Goal: Task Accomplishment & Management: Manage account settings

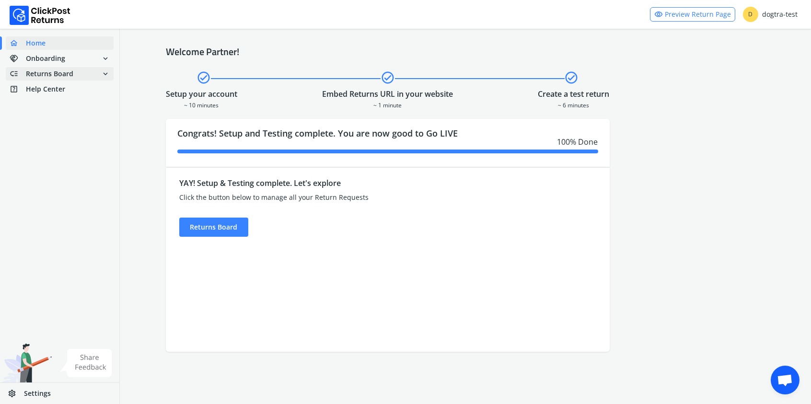
click at [47, 75] on span "Returns Board" at bounding box center [49, 74] width 47 height 10
click at [48, 91] on link "done Self shipped orders" at bounding box center [65, 90] width 119 height 13
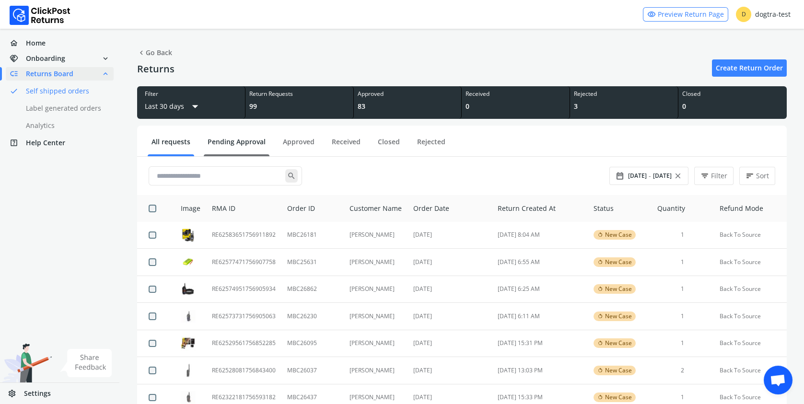
click at [238, 141] on link "Pending Approval" at bounding box center [237, 145] width 66 height 17
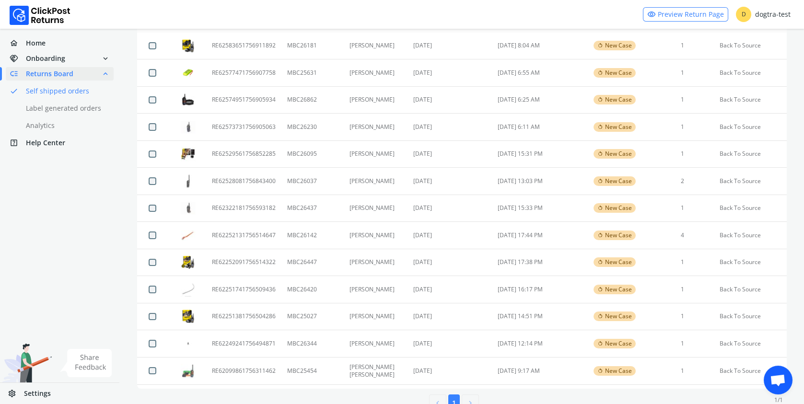
scroll to position [177, 0]
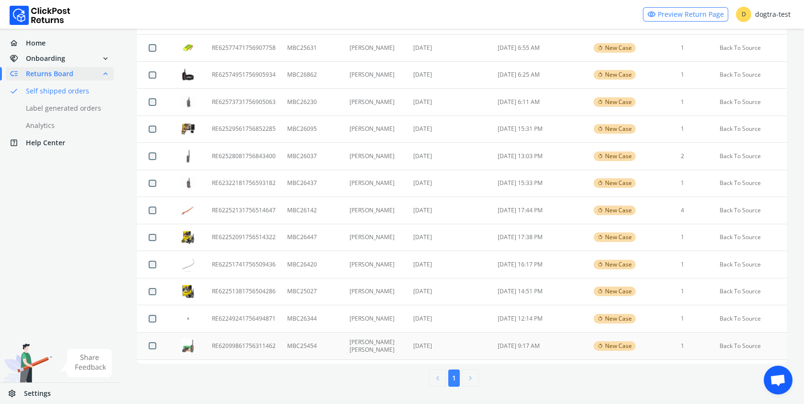
click at [248, 345] on td "RE62099861756311462" at bounding box center [243, 345] width 75 height 27
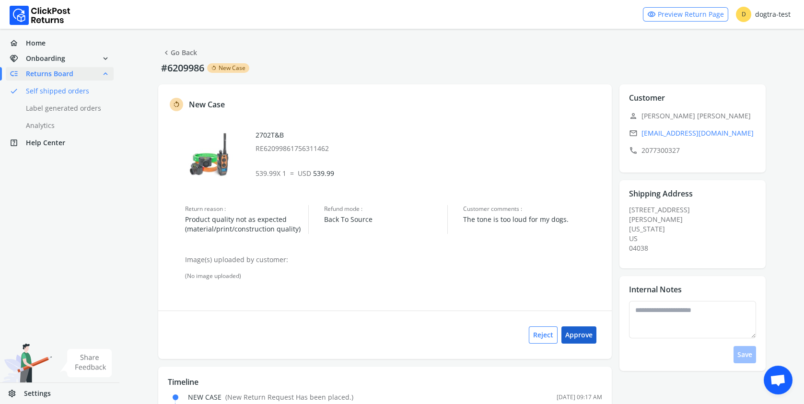
click at [587, 333] on button "Approve" at bounding box center [578, 335] width 35 height 17
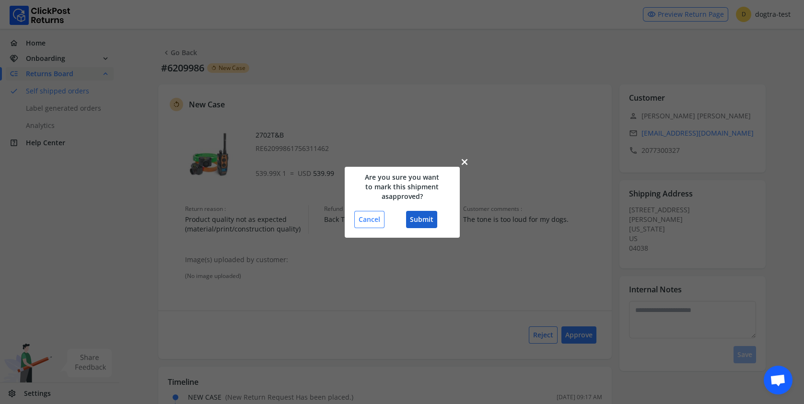
click at [423, 222] on button "Submit" at bounding box center [421, 219] width 31 height 17
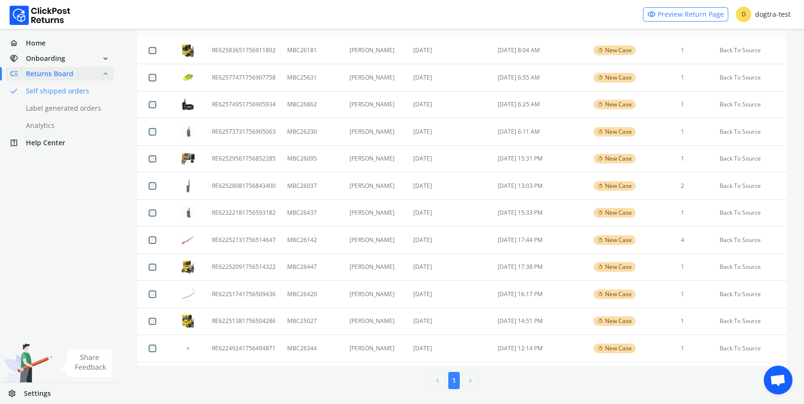
scroll to position [151, 0]
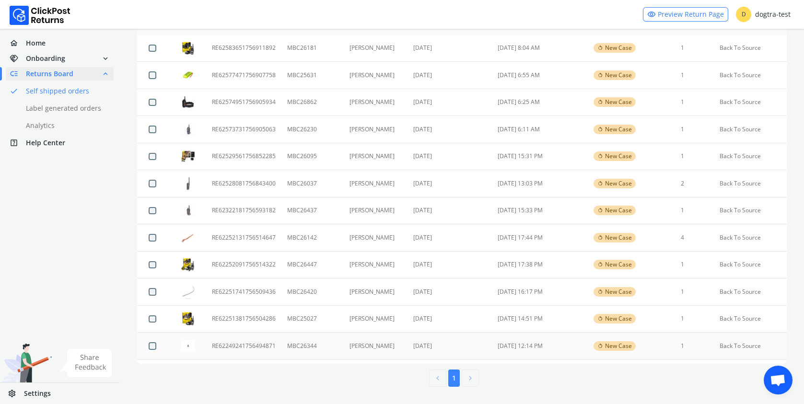
click at [242, 347] on td "RE62249241756494871" at bounding box center [243, 346] width 75 height 27
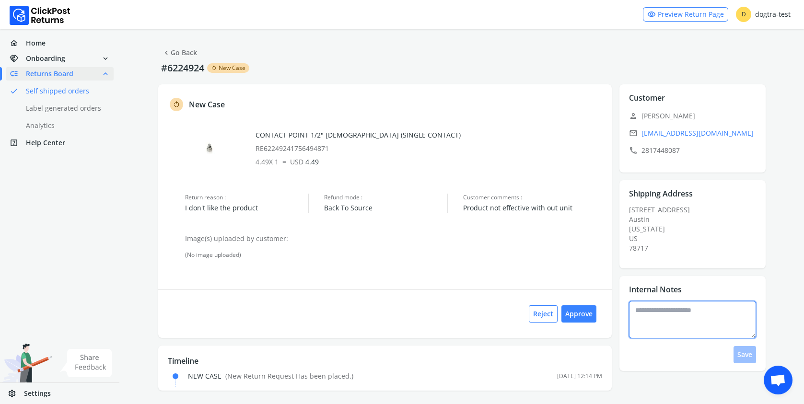
click at [654, 310] on textarea at bounding box center [692, 319] width 127 height 37
type textarea "**********"
click at [747, 356] on button "Save" at bounding box center [745, 354] width 23 height 17
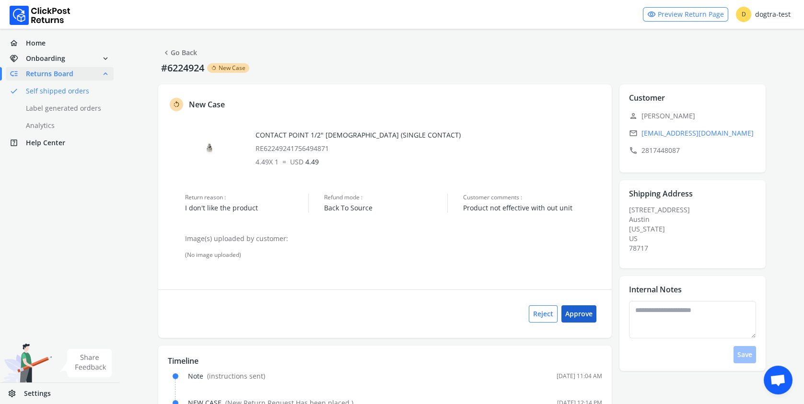
click at [590, 311] on button "Approve" at bounding box center [578, 313] width 35 height 17
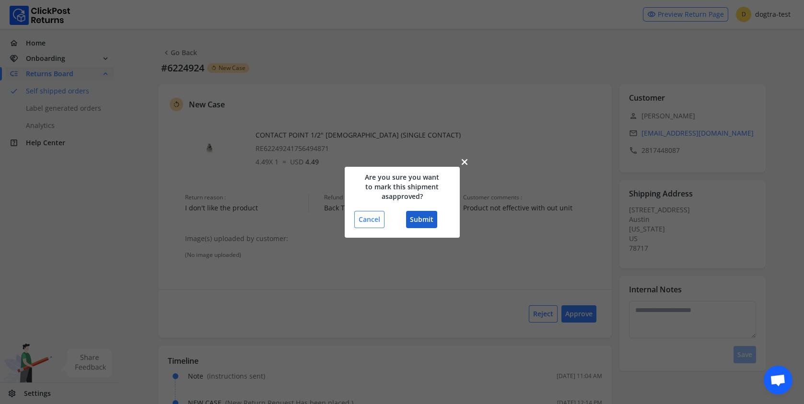
click at [415, 218] on button "Submit" at bounding box center [421, 219] width 31 height 17
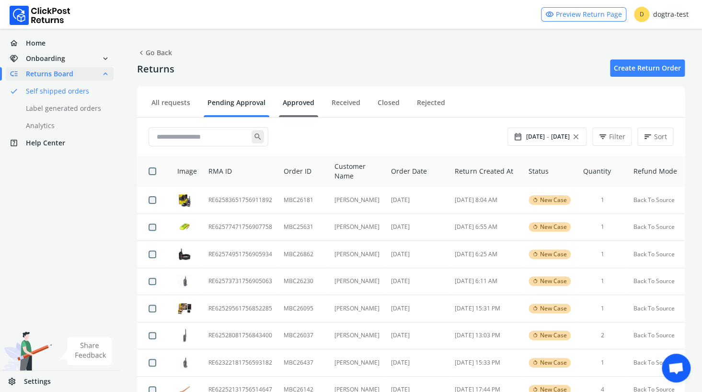
click at [301, 99] on link "Approved" at bounding box center [298, 106] width 39 height 17
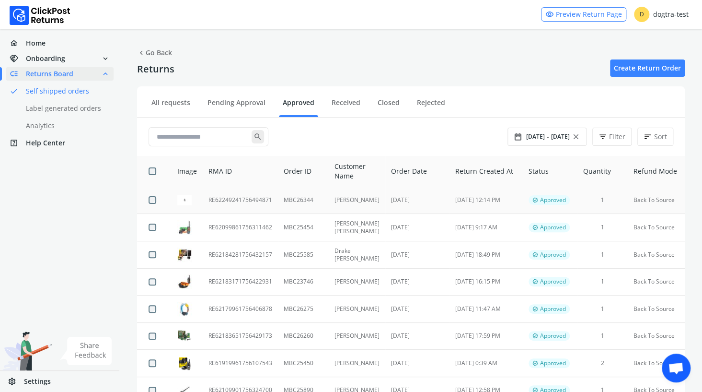
click at [238, 198] on td "RE62249241756494871" at bounding box center [240, 200] width 75 height 27
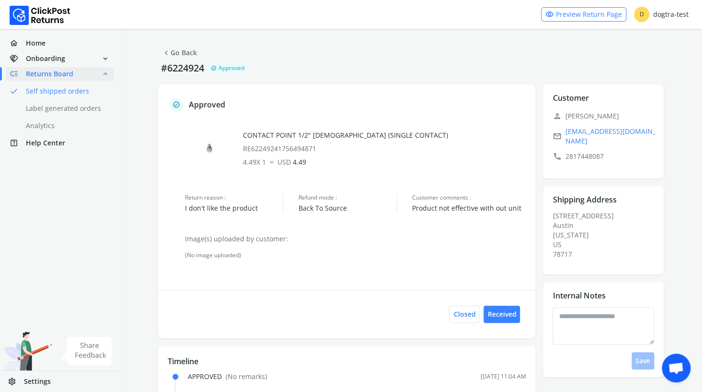
click at [180, 53] on link "chevron_left Go Back" at bounding box center [179, 52] width 35 height 13
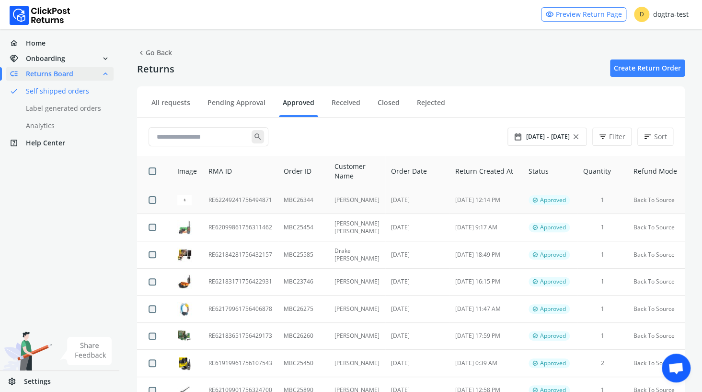
click at [288, 199] on td "MBC26344" at bounding box center [303, 200] width 51 height 27
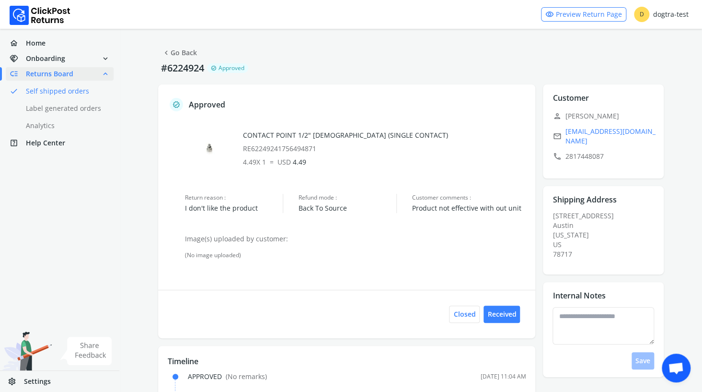
click at [178, 53] on link "chevron_left Go Back" at bounding box center [179, 52] width 35 height 13
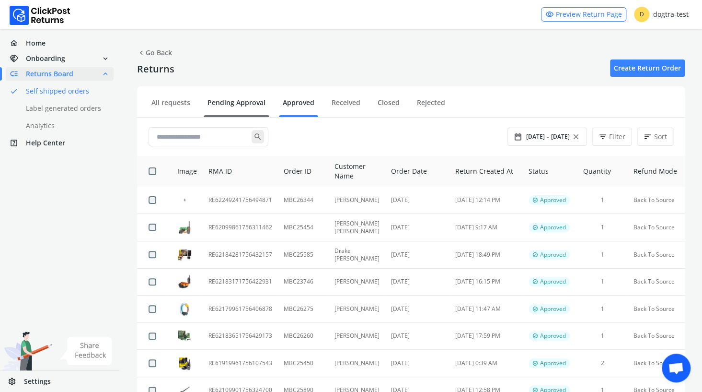
click at [233, 103] on link "Pending Approval" at bounding box center [237, 106] width 66 height 17
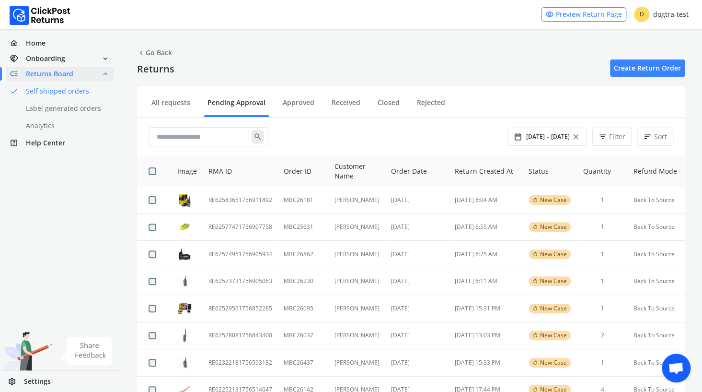
scroll to position [137, 0]
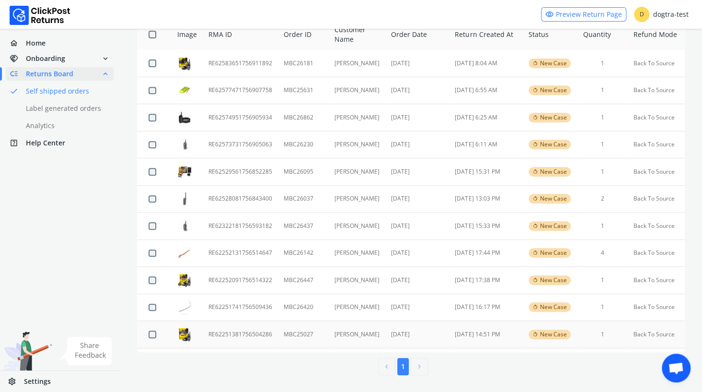
click at [239, 333] on td "RE62251381756504286" at bounding box center [240, 334] width 75 height 27
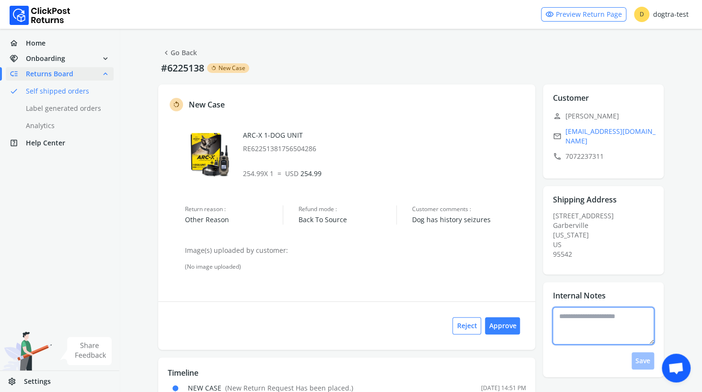
click at [594, 313] on textarea at bounding box center [604, 325] width 102 height 37
type textarea "**********"
click at [639, 352] on button "Save" at bounding box center [643, 360] width 23 height 17
click at [504, 322] on button "Approve" at bounding box center [502, 325] width 35 height 17
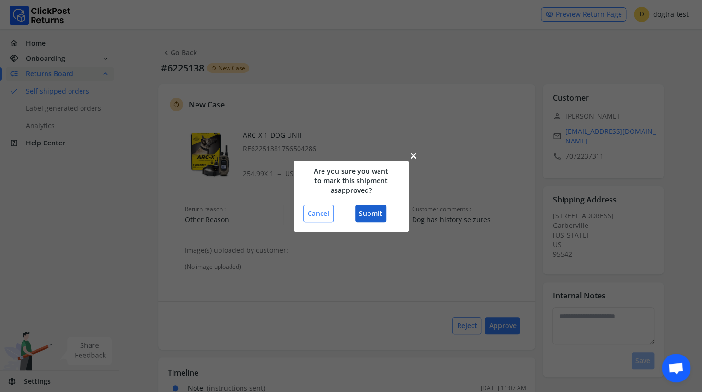
click at [376, 214] on button "Submit" at bounding box center [370, 213] width 31 height 17
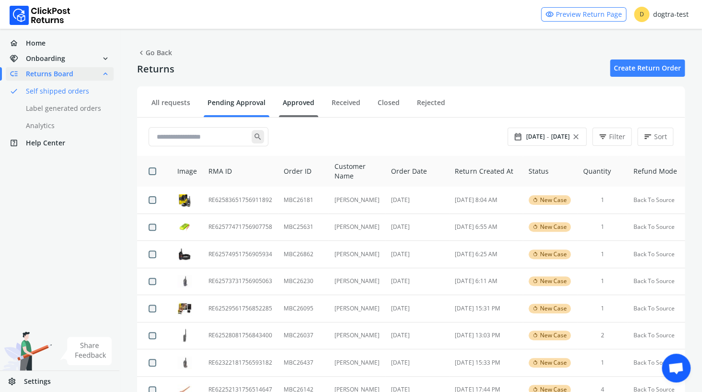
click at [276, 101] on li "Approved" at bounding box center [298, 107] width 45 height 19
click at [292, 103] on link "Approved" at bounding box center [298, 106] width 39 height 17
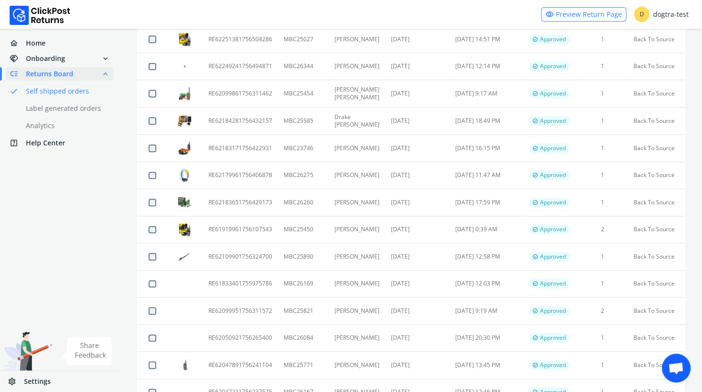
scroll to position [381, 0]
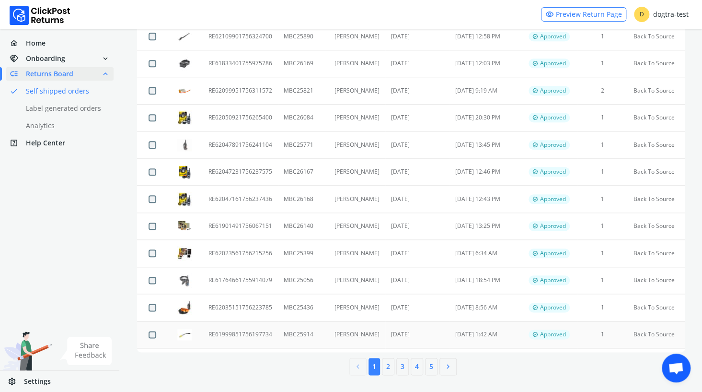
click at [263, 334] on td "RE61999851756197734" at bounding box center [240, 334] width 75 height 27
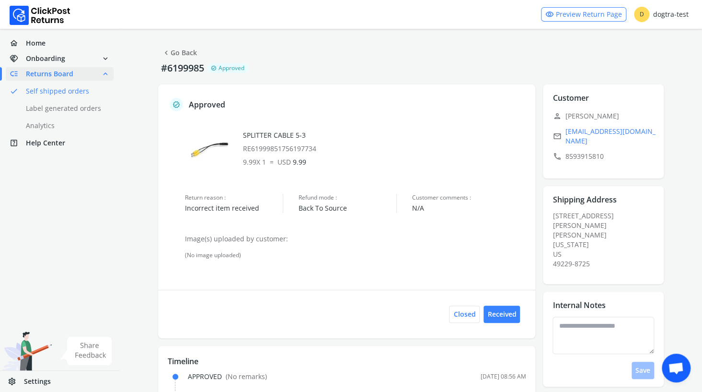
click at [175, 52] on link "chevron_left Go Back" at bounding box center [179, 52] width 35 height 13
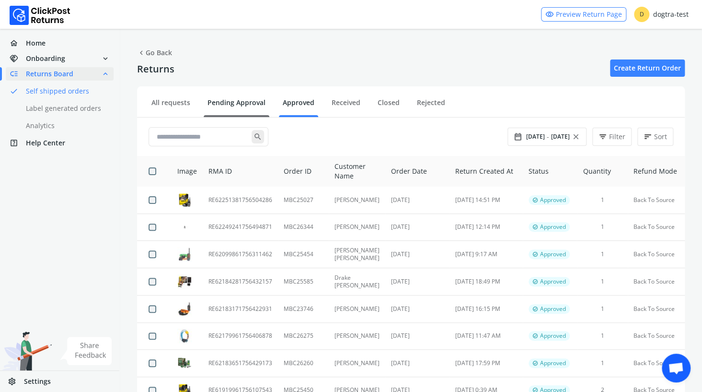
click at [234, 101] on link "Pending Approval" at bounding box center [237, 106] width 66 height 17
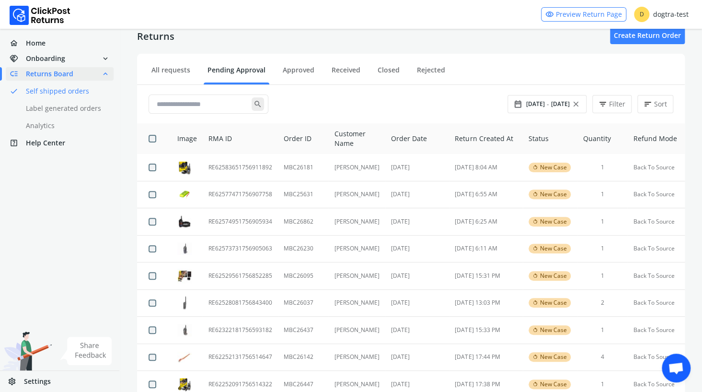
scroll to position [22, 0]
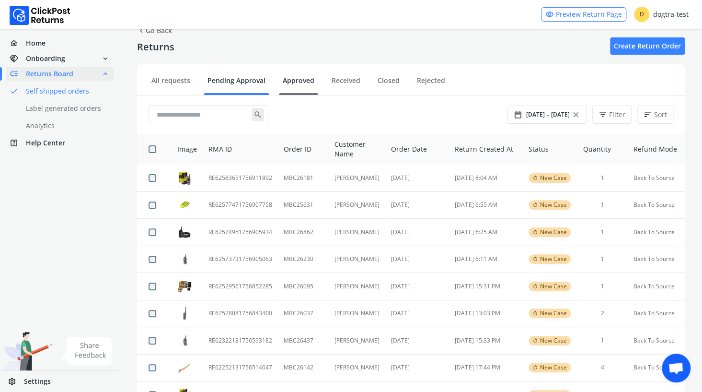
click at [304, 77] on link "Approved" at bounding box center [298, 84] width 39 height 17
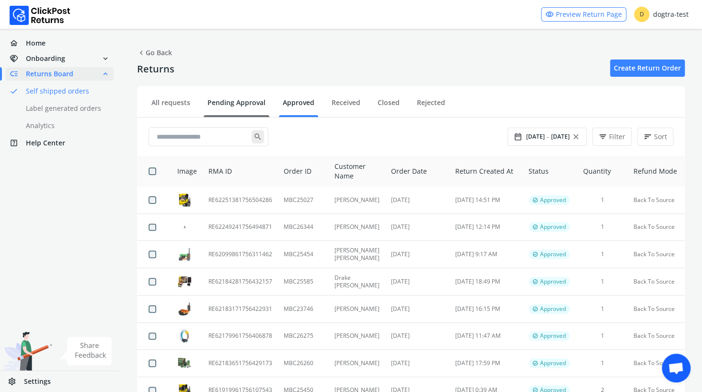
click at [233, 101] on link "Pending Approval" at bounding box center [237, 106] width 66 height 17
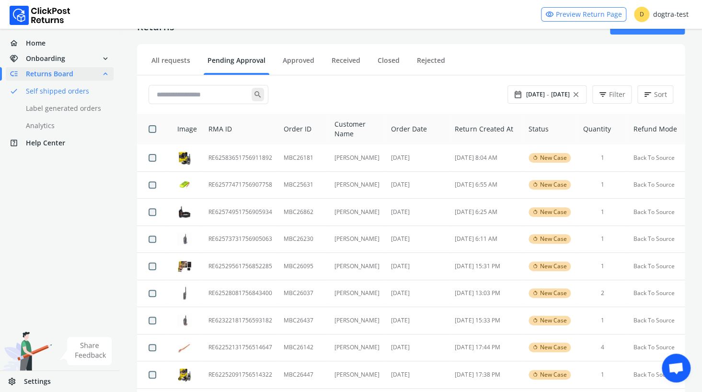
scroll to position [110, 0]
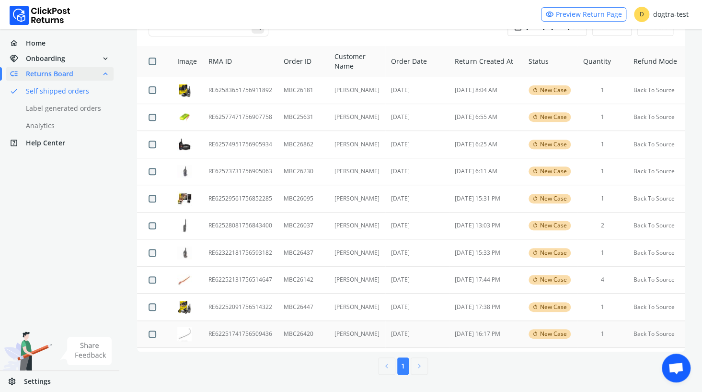
click at [228, 334] on td "RE62251741756509436" at bounding box center [240, 333] width 75 height 27
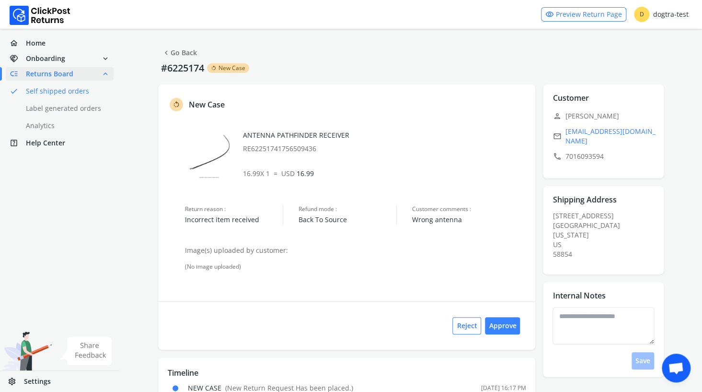
click at [186, 52] on link "chevron_left Go Back" at bounding box center [179, 52] width 35 height 13
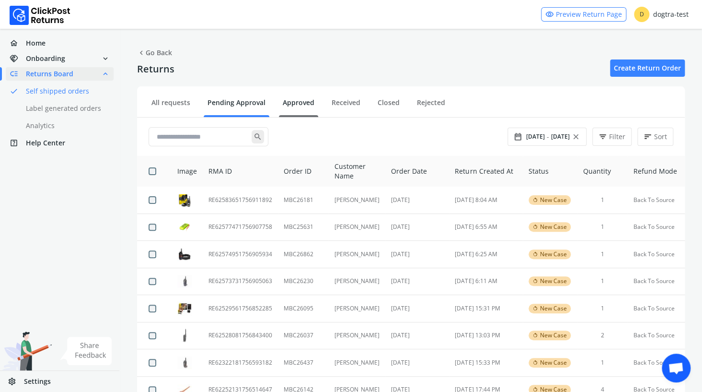
click at [299, 104] on link "Approved" at bounding box center [298, 106] width 39 height 17
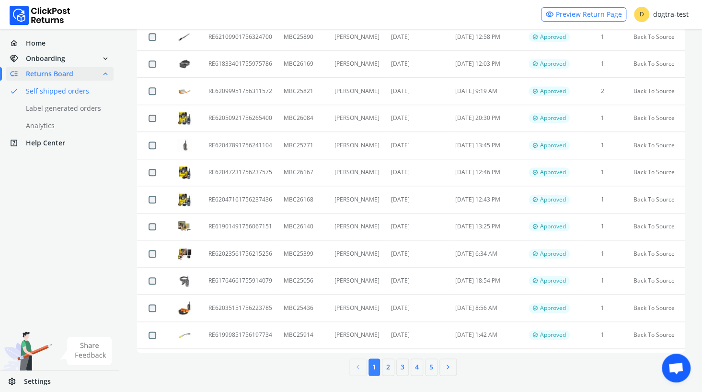
scroll to position [381, 0]
click at [245, 333] on td "RE61999851756197734" at bounding box center [240, 334] width 75 height 27
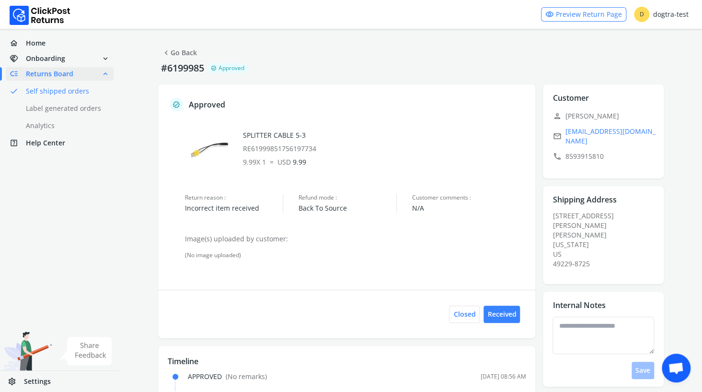
click at [181, 53] on link "chevron_left Go Back" at bounding box center [179, 52] width 35 height 13
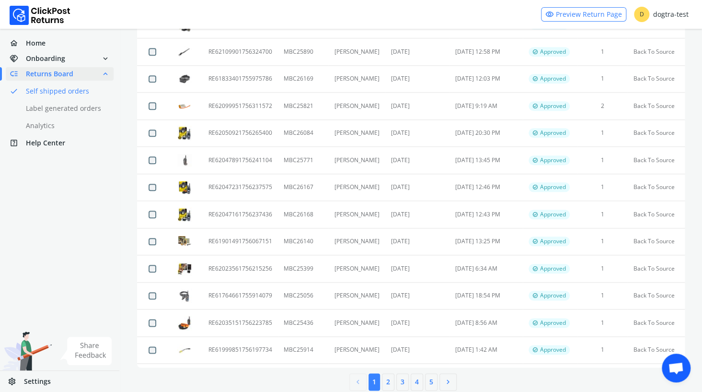
scroll to position [381, 0]
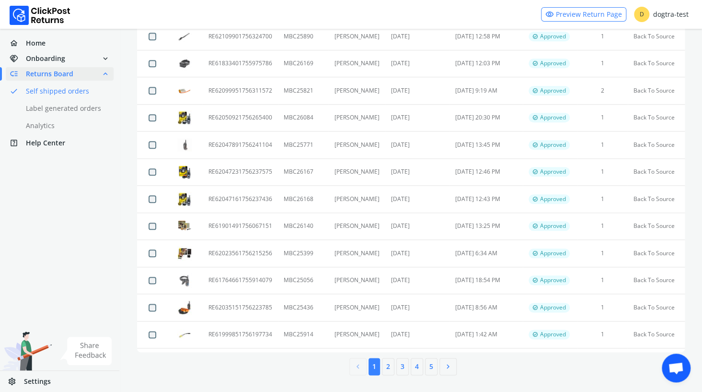
click at [50, 220] on div "home Home handshake Onboarding expand_more low_priority Returns Board expand_le…" at bounding box center [60, 210] width 120 height 363
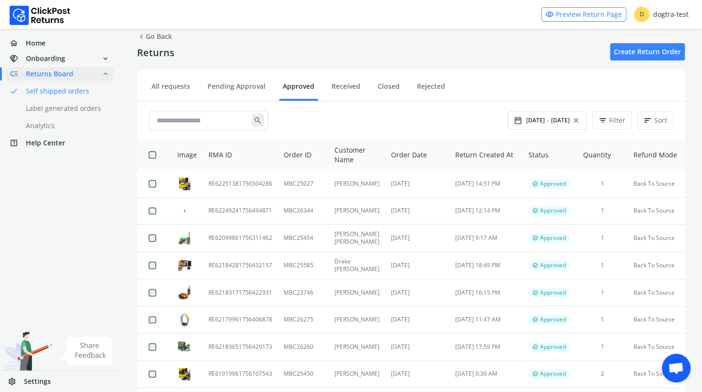
scroll to position [15, 0]
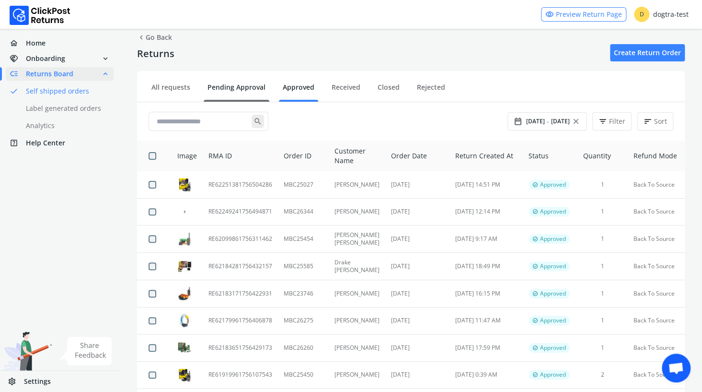
click at [226, 86] on link "Pending Approval" at bounding box center [237, 90] width 66 height 17
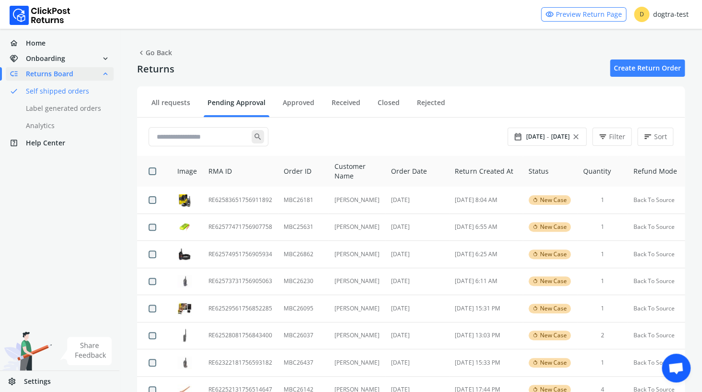
scroll to position [110, 0]
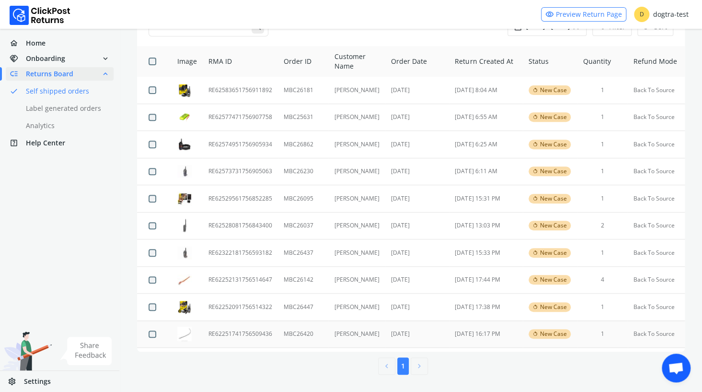
click at [229, 333] on td "RE62251741756509436" at bounding box center [240, 333] width 75 height 27
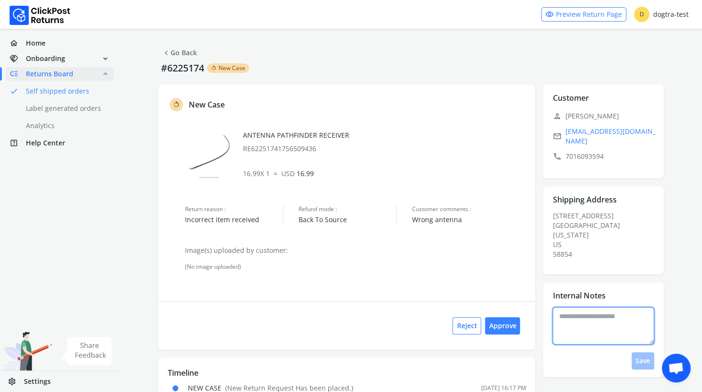
click at [567, 308] on textarea at bounding box center [604, 325] width 102 height 37
type textarea "**********"
click at [640, 355] on button "Save" at bounding box center [643, 360] width 23 height 17
click at [512, 325] on button "Approve" at bounding box center [502, 325] width 35 height 17
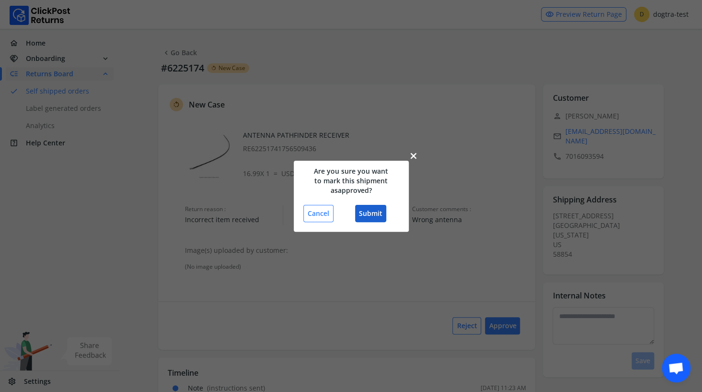
click at [374, 213] on button "Submit" at bounding box center [370, 213] width 31 height 17
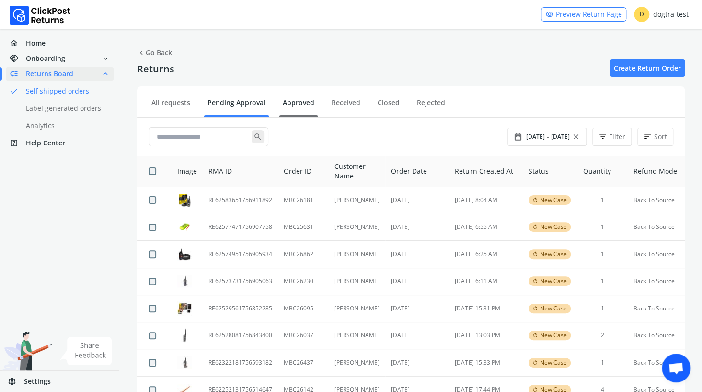
click at [308, 104] on link "Approved" at bounding box center [298, 106] width 39 height 17
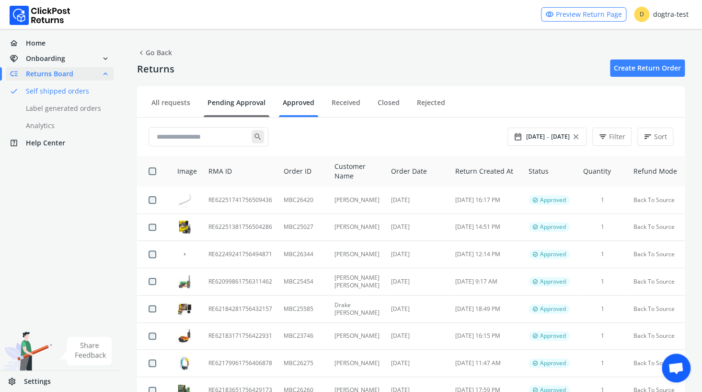
click at [239, 102] on link "Pending Approval" at bounding box center [237, 106] width 66 height 17
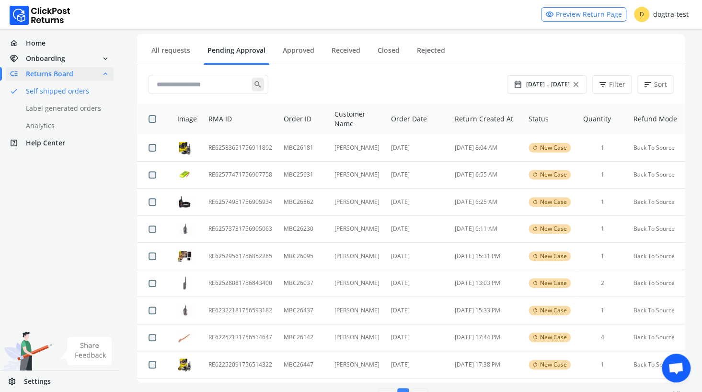
scroll to position [83, 0]
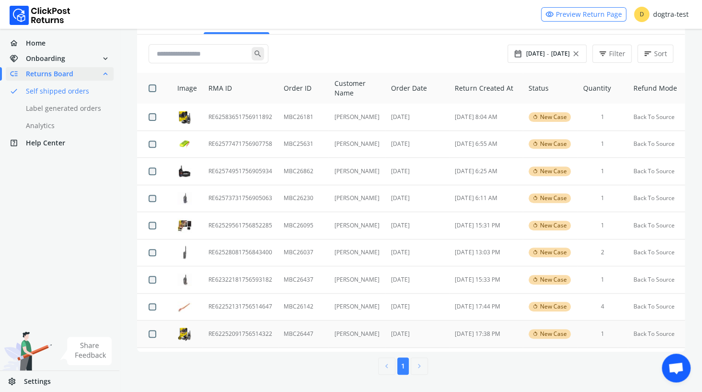
click at [262, 333] on td "RE62252091756514322" at bounding box center [240, 333] width 75 height 27
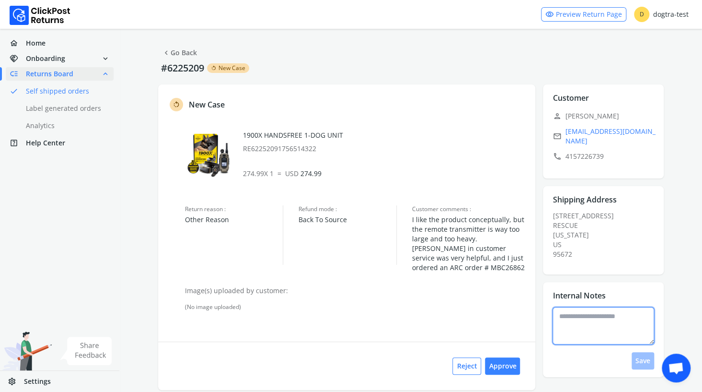
click at [577, 311] on textarea at bounding box center [604, 325] width 102 height 37
type textarea "*"
type textarea "**********"
click at [644, 352] on button "Save" at bounding box center [643, 360] width 23 height 17
click at [507, 366] on button "Approve" at bounding box center [502, 365] width 35 height 17
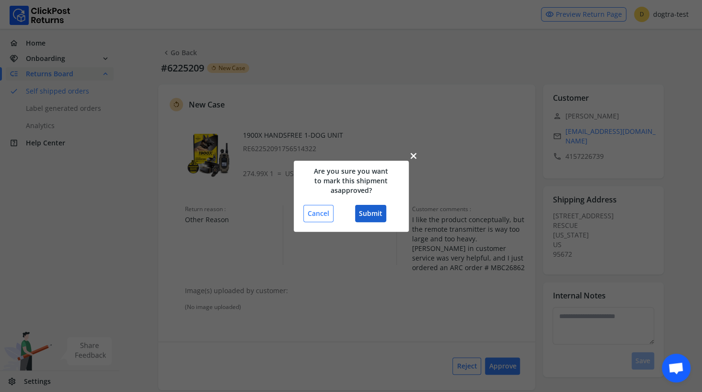
click at [370, 213] on button "Submit" at bounding box center [370, 213] width 31 height 17
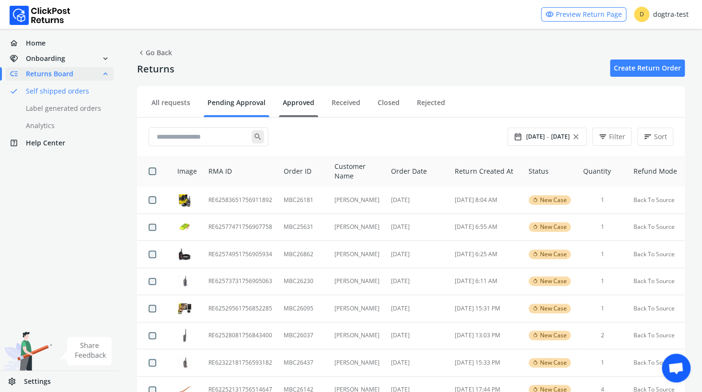
click at [305, 104] on link "Approved" at bounding box center [298, 106] width 39 height 17
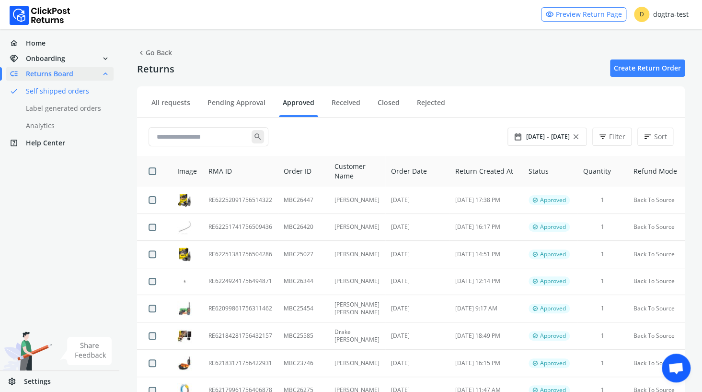
click at [36, 202] on div "home Home handshake Onboarding expand_more low_priority Returns Board expand_le…" at bounding box center [60, 210] width 120 height 363
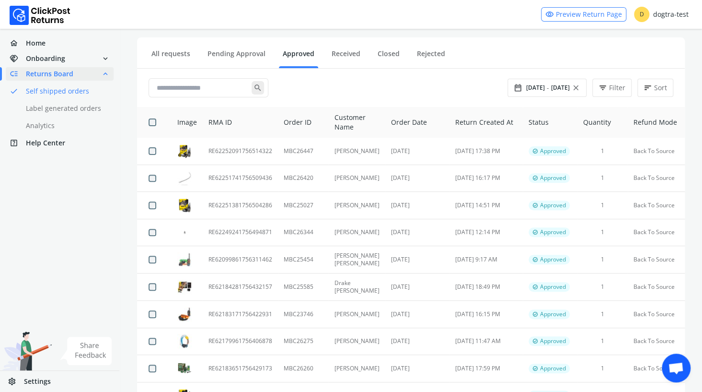
scroll to position [51, 0]
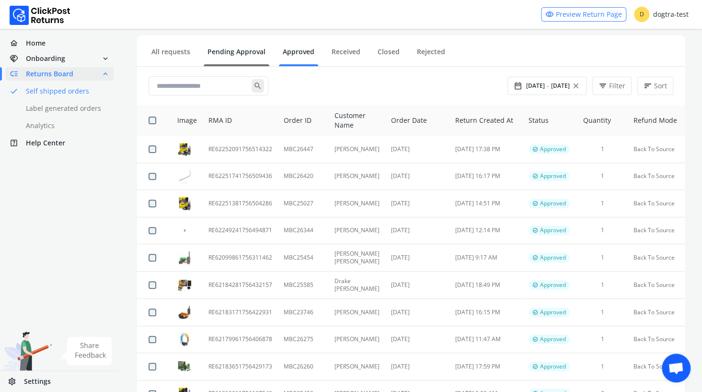
click at [230, 49] on link "Pending Approval" at bounding box center [237, 55] width 66 height 17
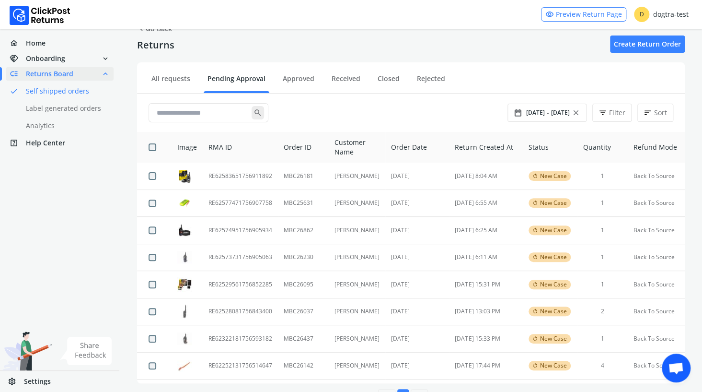
scroll to position [56, 0]
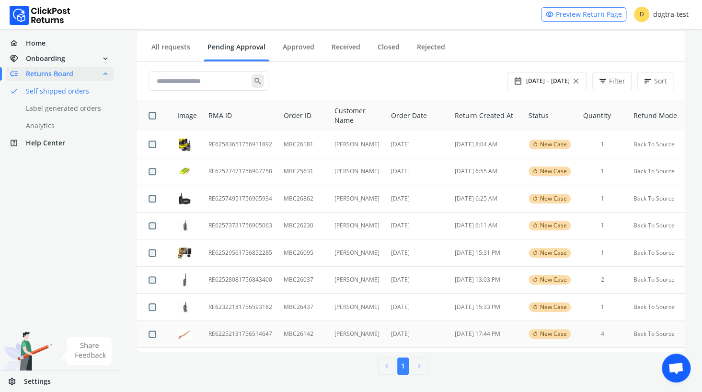
click at [266, 333] on td "RE62252131756514647" at bounding box center [240, 333] width 75 height 27
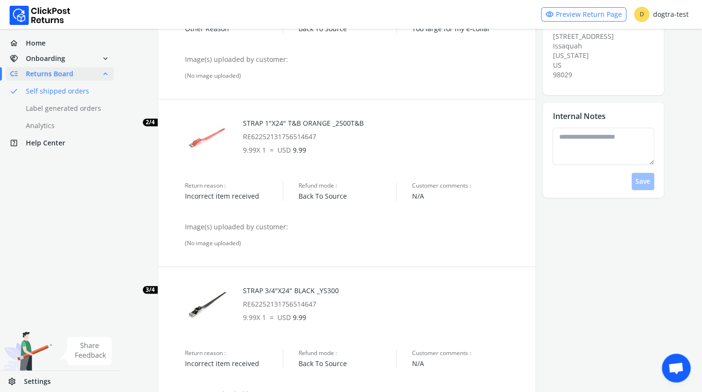
scroll to position [172, 0]
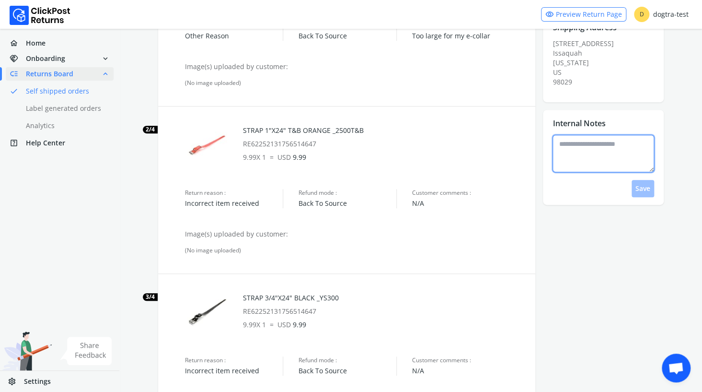
click at [598, 147] on textarea at bounding box center [604, 153] width 102 height 37
type textarea "**********"
click at [639, 184] on button "Save" at bounding box center [643, 188] width 23 height 17
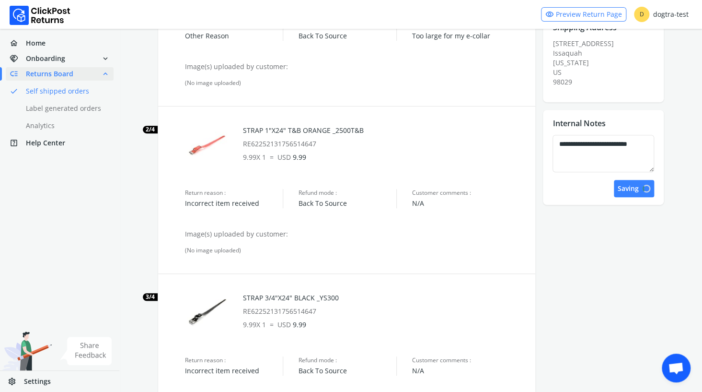
scroll to position [0, 0]
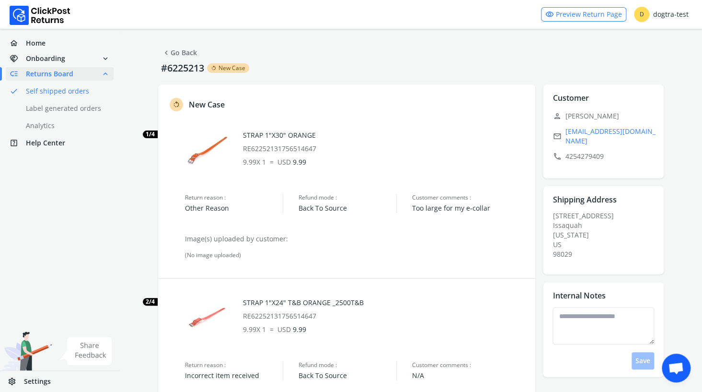
click at [175, 50] on link "chevron_left Go Back" at bounding box center [179, 52] width 35 height 13
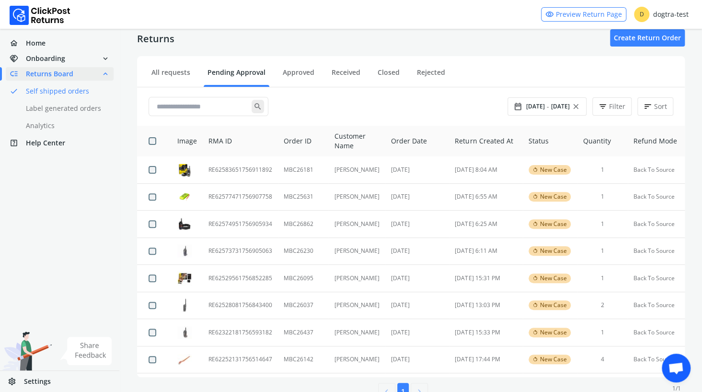
scroll to position [56, 0]
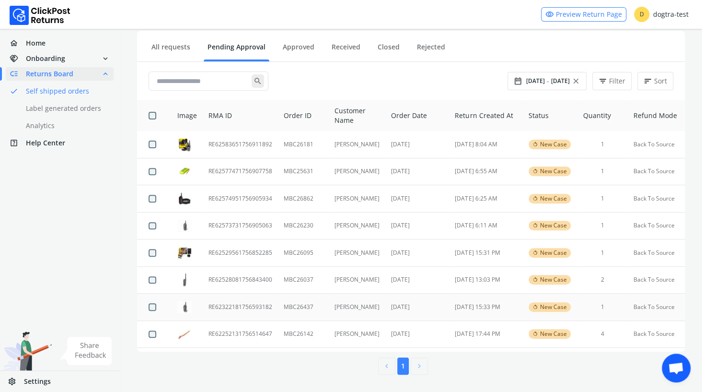
click at [248, 306] on td "RE62322181756593182" at bounding box center [240, 306] width 75 height 27
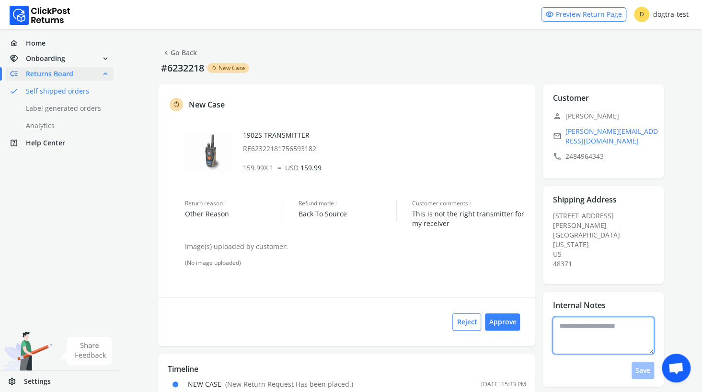
click at [577, 318] on textarea at bounding box center [604, 334] width 102 height 37
type textarea "**********"
click at [646, 362] on button "Save" at bounding box center [643, 370] width 23 height 17
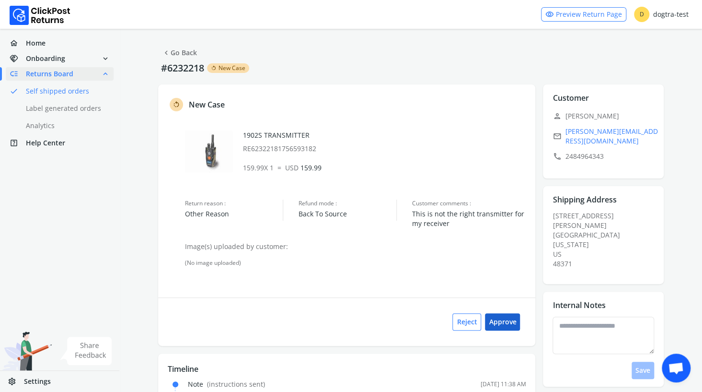
click at [509, 324] on button "Approve" at bounding box center [502, 321] width 35 height 17
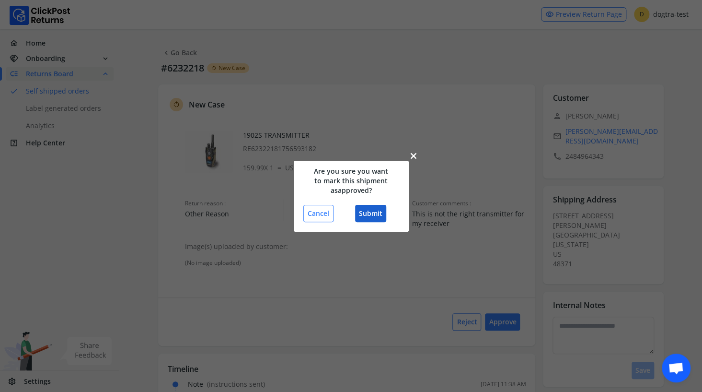
click at [370, 214] on button "Submit" at bounding box center [370, 213] width 31 height 17
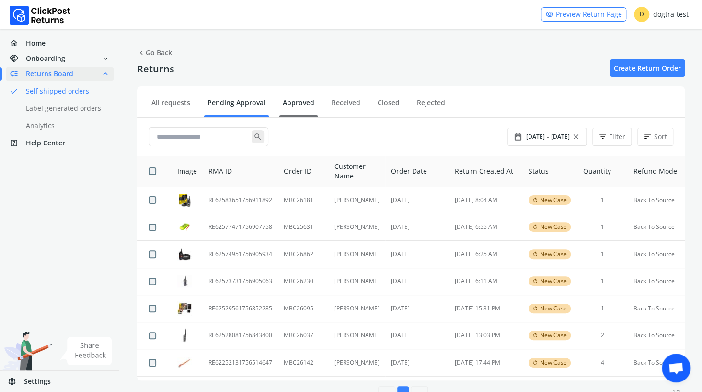
click at [293, 101] on link "Approved" at bounding box center [298, 106] width 39 height 17
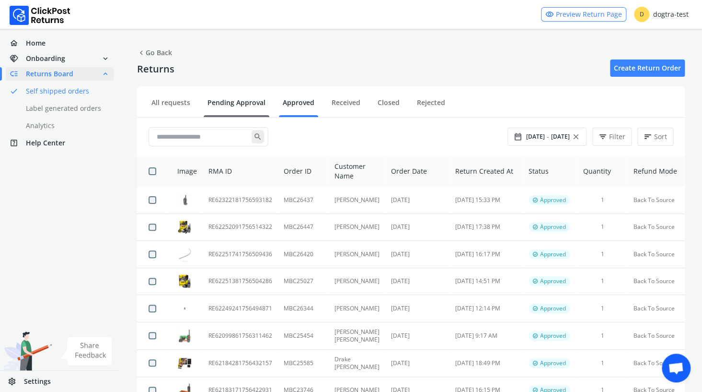
click at [235, 101] on link "Pending Approval" at bounding box center [237, 106] width 66 height 17
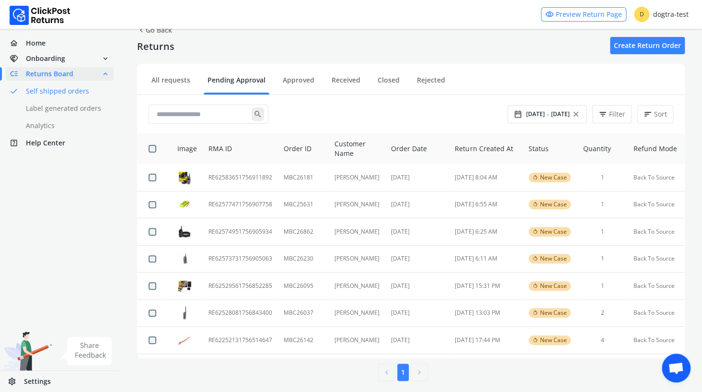
scroll to position [29, 0]
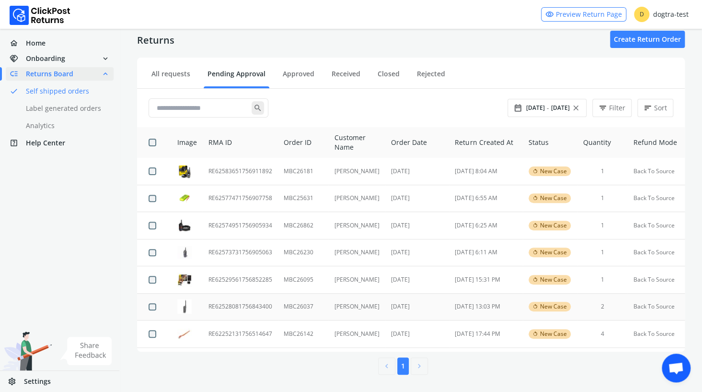
click at [241, 305] on td "RE62528081756843400" at bounding box center [240, 306] width 75 height 27
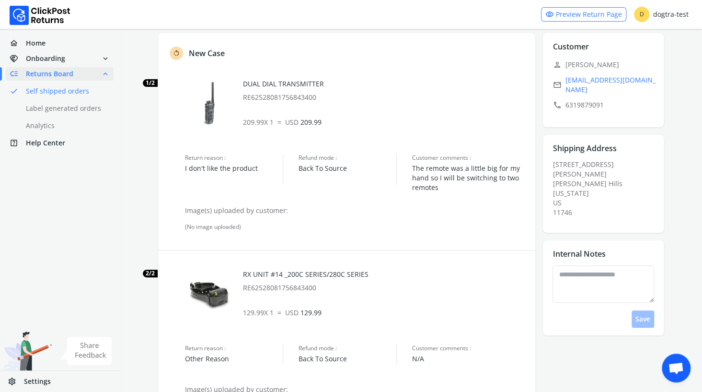
scroll to position [95, 0]
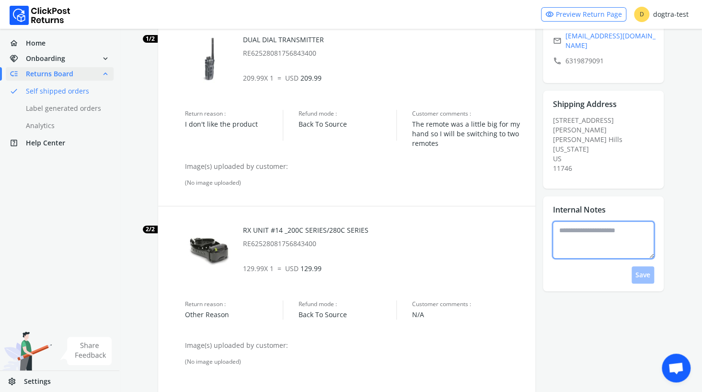
click at [570, 221] on textarea at bounding box center [604, 239] width 102 height 37
type textarea "**********"
click at [645, 266] on button "Save" at bounding box center [643, 274] width 23 height 17
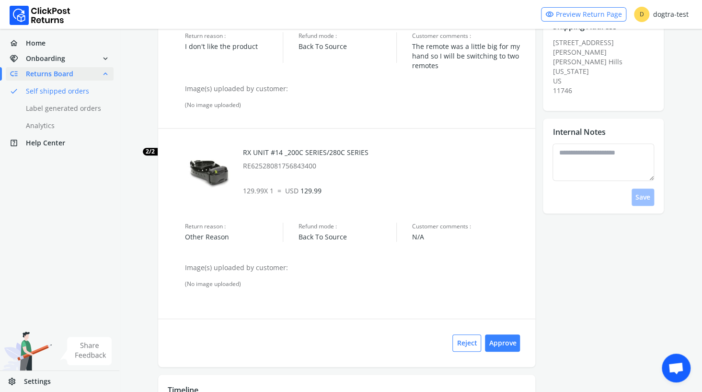
scroll to position [194, 0]
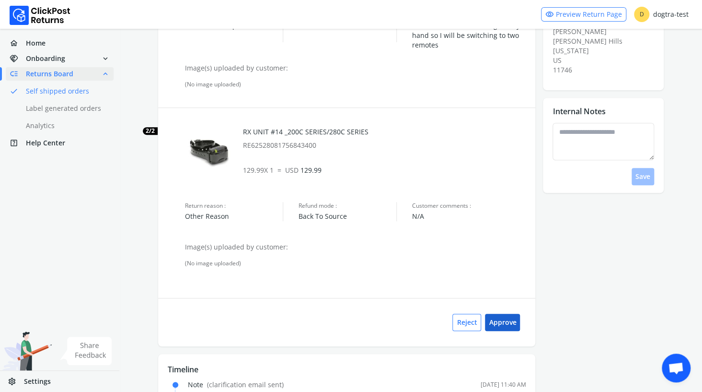
click at [506, 321] on button "Approve" at bounding box center [502, 322] width 35 height 17
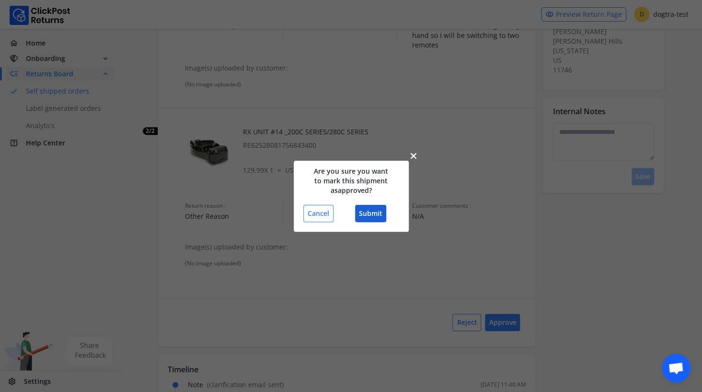
click at [380, 209] on button "Submit" at bounding box center [370, 213] width 31 height 17
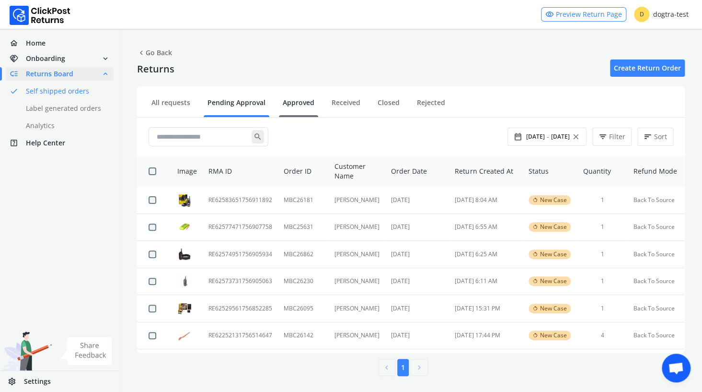
click at [299, 103] on link "Approved" at bounding box center [298, 106] width 39 height 17
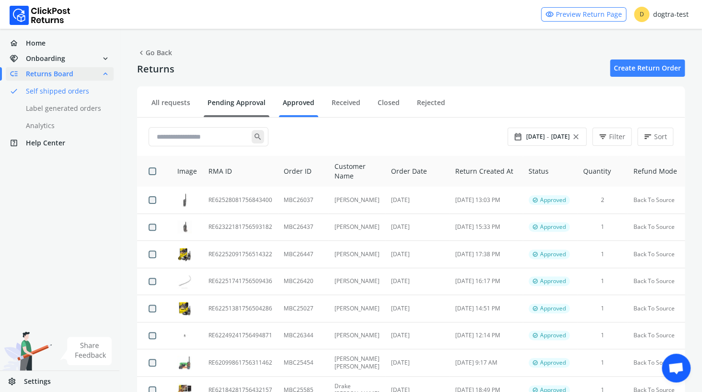
click at [233, 103] on link "Pending Approval" at bounding box center [237, 106] width 66 height 17
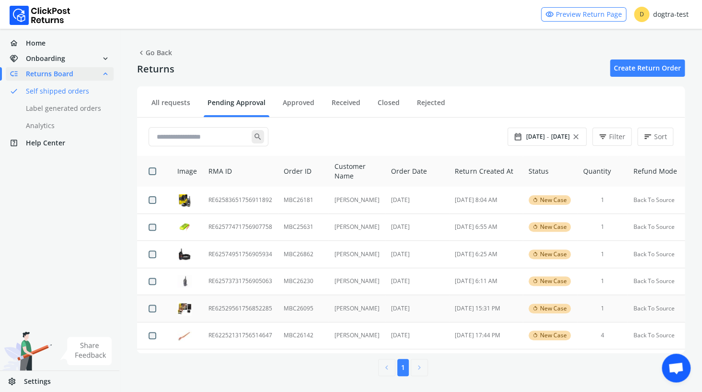
click at [267, 308] on td "RE62529561756852285" at bounding box center [240, 308] width 75 height 27
click at [230, 281] on td "RE62573731756905063" at bounding box center [240, 281] width 75 height 27
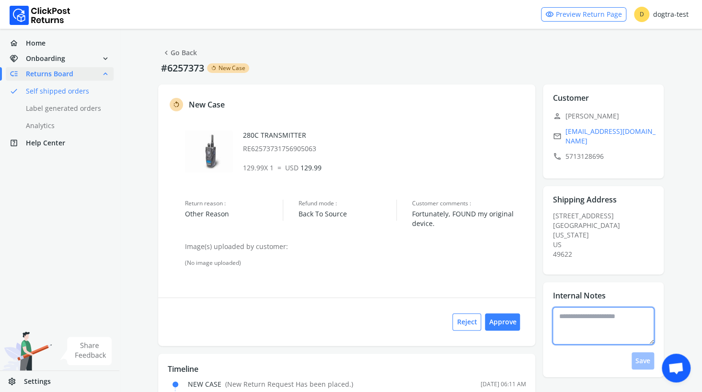
click at [583, 308] on textarea at bounding box center [604, 325] width 102 height 37
type textarea "**********"
click at [647, 353] on button "Save" at bounding box center [643, 360] width 23 height 17
click at [510, 323] on button "Approve" at bounding box center [502, 321] width 35 height 17
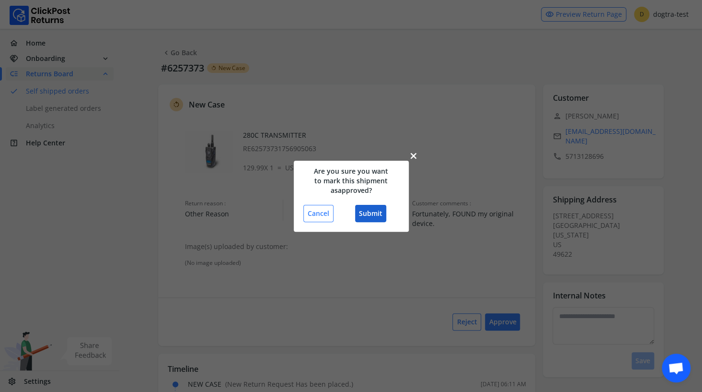
click at [376, 209] on button "Submit" at bounding box center [370, 213] width 31 height 17
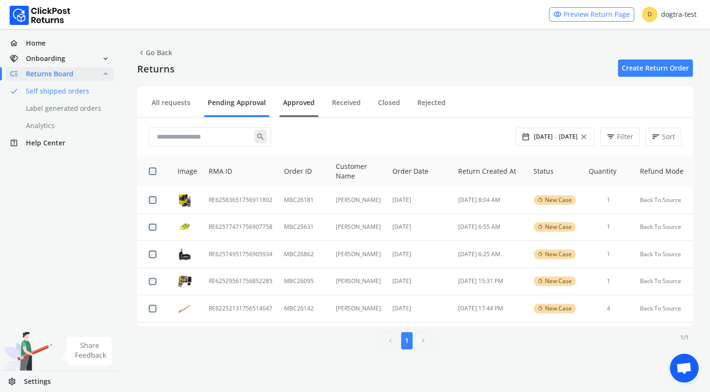
click at [297, 102] on link "Approved" at bounding box center [298, 106] width 39 height 17
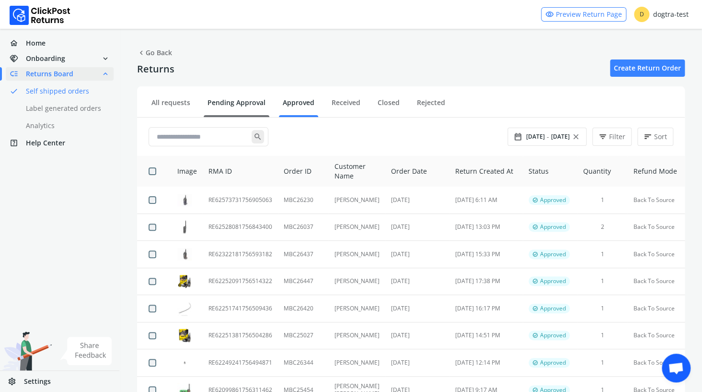
click at [227, 102] on link "Pending Approval" at bounding box center [237, 106] width 66 height 17
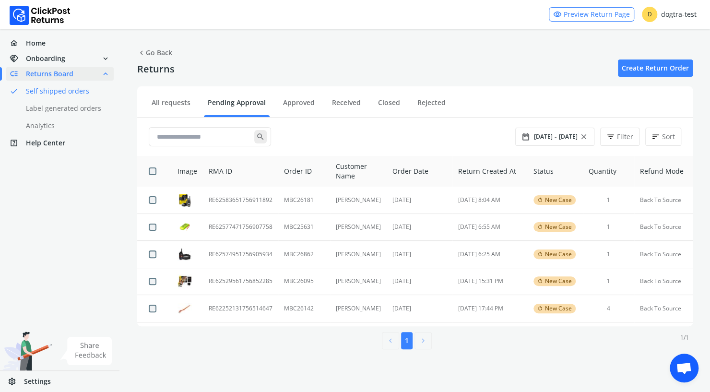
click at [231, 373] on div "visibility Preview Return Page D dogtra-test home Home handshake Onboarding exp…" at bounding box center [355, 196] width 710 height 392
drag, startPoint x: 321, startPoint y: 278, endPoint x: 284, endPoint y: 281, distance: 37.6
click at [284, 281] on td "MBC26095" at bounding box center [304, 281] width 52 height 27
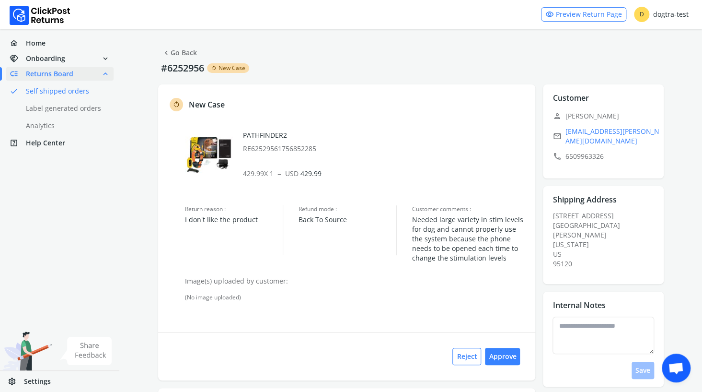
click at [13, 199] on div "home Home handshake Onboarding expand_more low_priority Returns Board expand_le…" at bounding box center [60, 210] width 120 height 363
click at [179, 53] on link "chevron_left Go Back" at bounding box center [179, 52] width 35 height 13
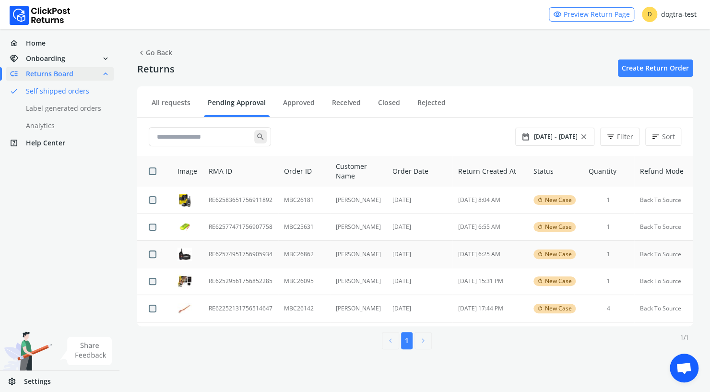
click at [247, 253] on td "RE62574951756905934" at bounding box center [240, 254] width 75 height 27
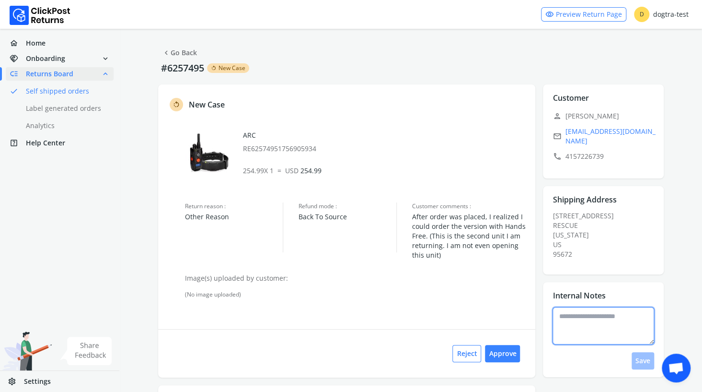
click at [577, 309] on textarea at bounding box center [604, 325] width 102 height 37
type textarea "**********"
click at [644, 356] on button "Save" at bounding box center [643, 360] width 23 height 17
click at [507, 351] on button "Approve" at bounding box center [502, 353] width 35 height 17
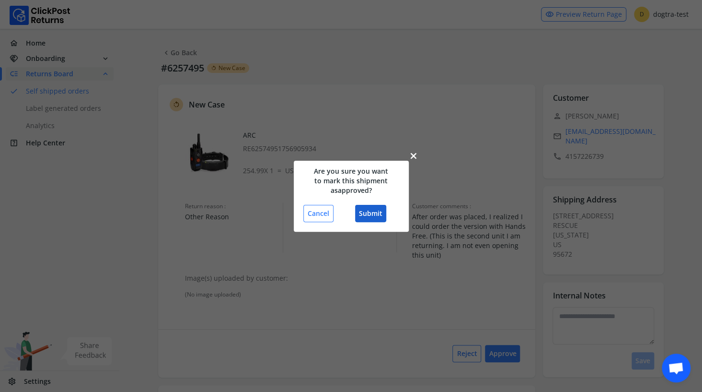
click at [375, 212] on button "Submit" at bounding box center [370, 213] width 31 height 17
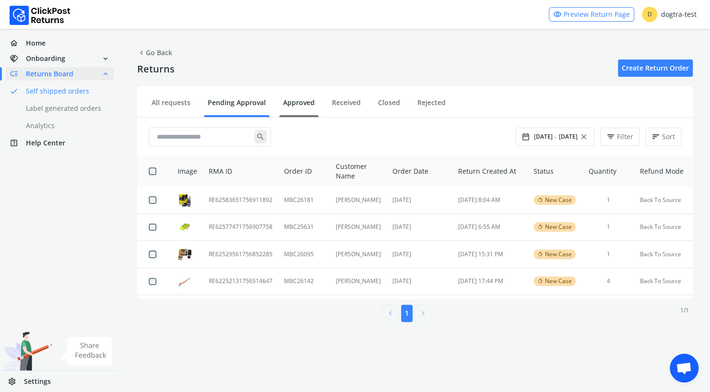
click at [306, 103] on link "Approved" at bounding box center [298, 106] width 39 height 17
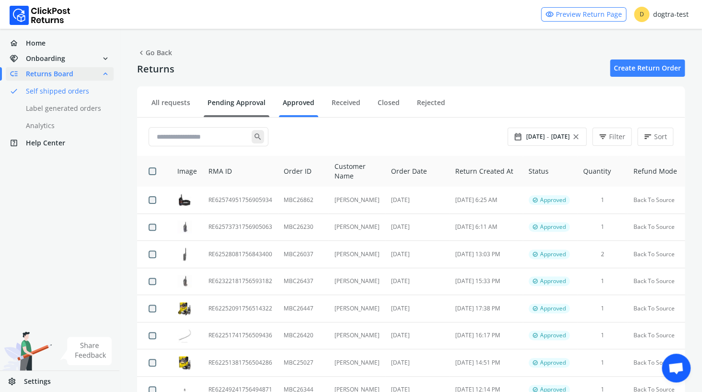
click at [248, 102] on link "Pending Approval" at bounding box center [237, 106] width 66 height 17
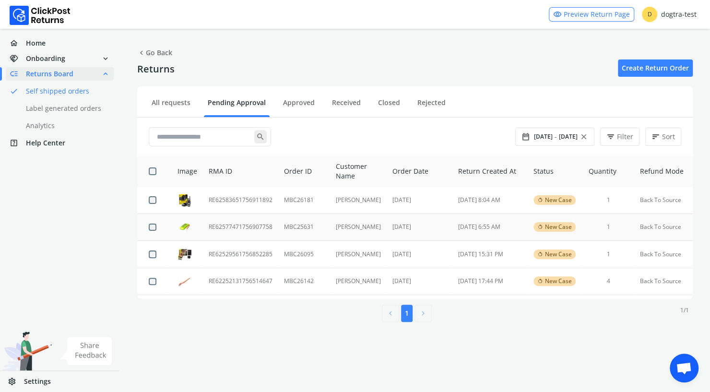
click at [245, 225] on td "RE62577471756907758" at bounding box center [240, 226] width 75 height 27
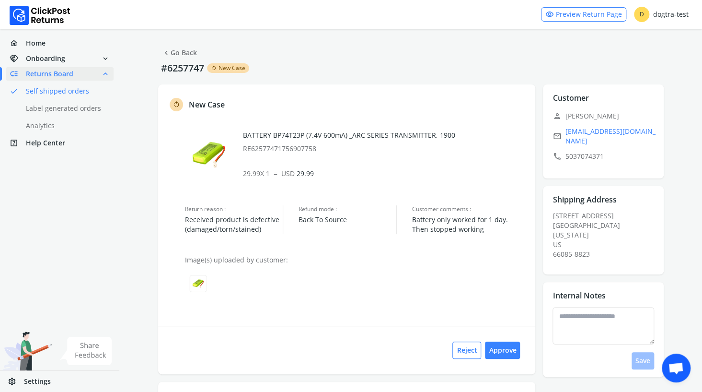
click at [185, 50] on link "chevron_left Go Back" at bounding box center [179, 52] width 35 height 13
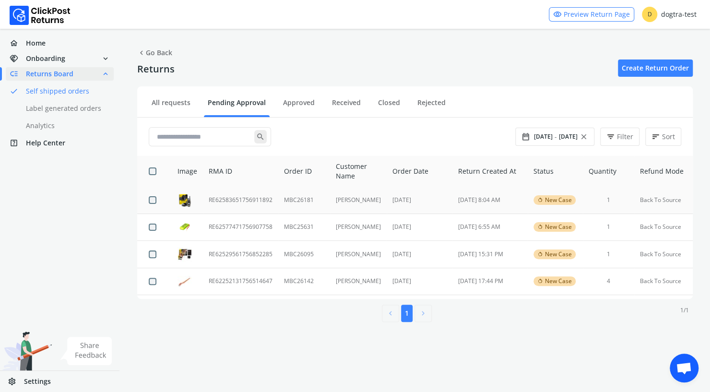
click at [264, 200] on td "RE62583651756911892" at bounding box center [240, 200] width 75 height 27
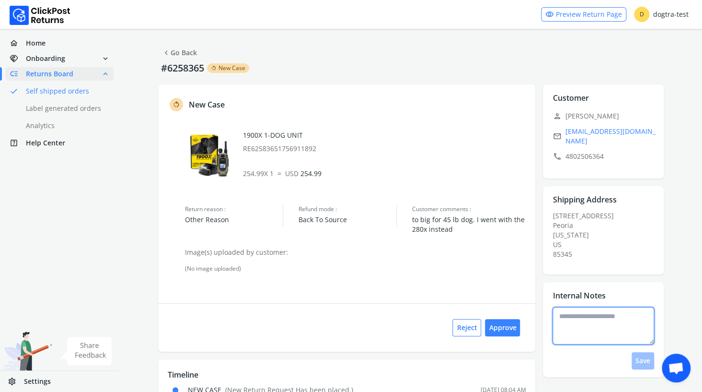
click at [595, 313] on textarea at bounding box center [604, 325] width 102 height 37
type textarea "**********"
click at [642, 353] on button "Save" at bounding box center [643, 360] width 23 height 17
click at [501, 328] on button "Approve" at bounding box center [502, 327] width 35 height 17
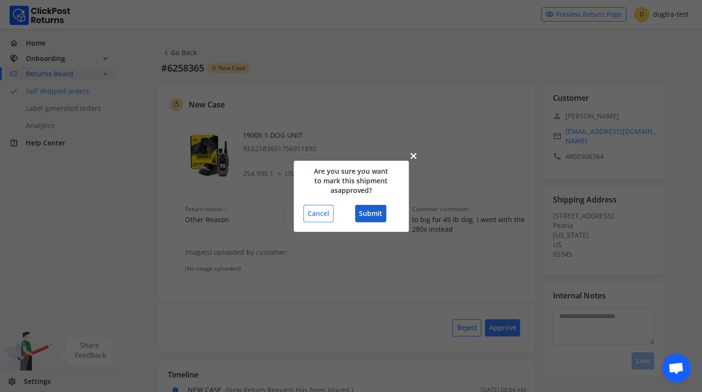
click at [361, 210] on button "Submit" at bounding box center [370, 213] width 31 height 17
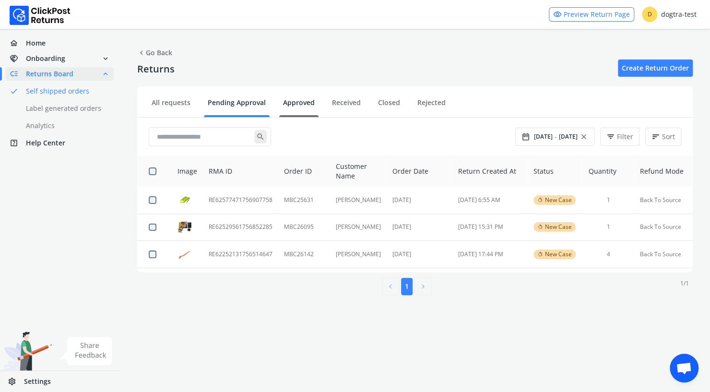
click at [299, 101] on link "Approved" at bounding box center [298, 106] width 39 height 17
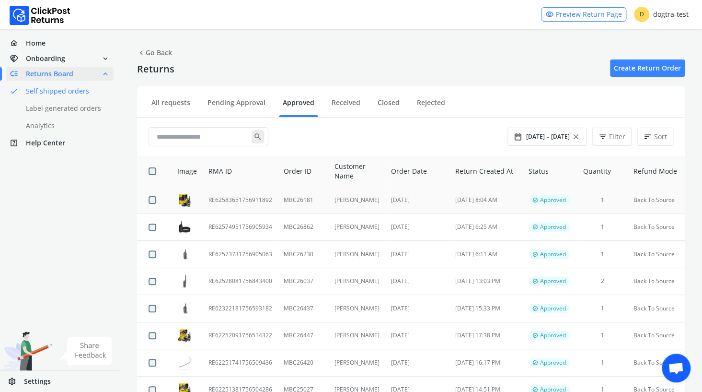
click at [249, 200] on td "RE62583651756911892" at bounding box center [240, 200] width 75 height 27
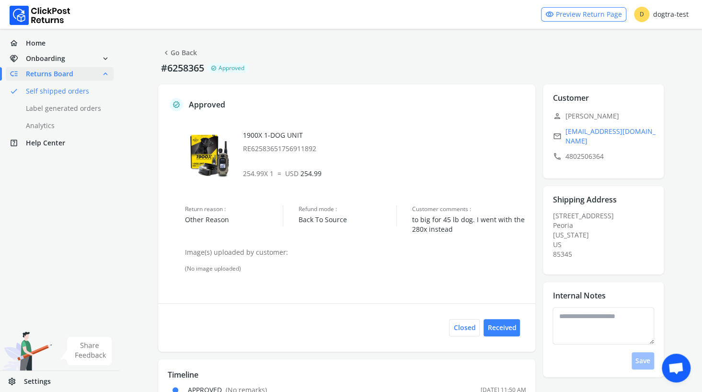
click at [175, 53] on link "chevron_left Go Back" at bounding box center [179, 52] width 35 height 13
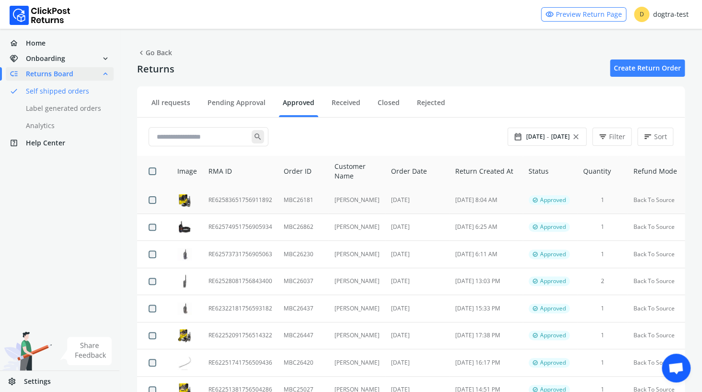
click at [254, 200] on td "RE62583651756911892" at bounding box center [240, 200] width 75 height 27
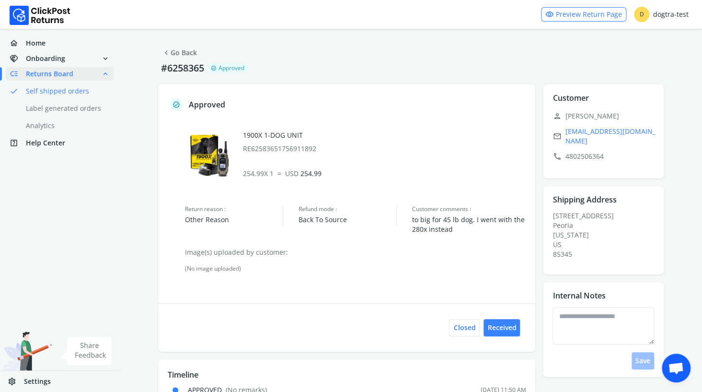
click at [189, 52] on link "chevron_left Go Back" at bounding box center [179, 52] width 35 height 13
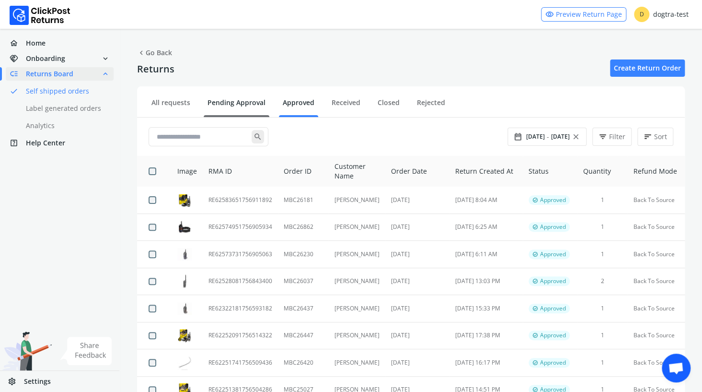
click at [244, 103] on link "Pending Approval" at bounding box center [237, 106] width 66 height 17
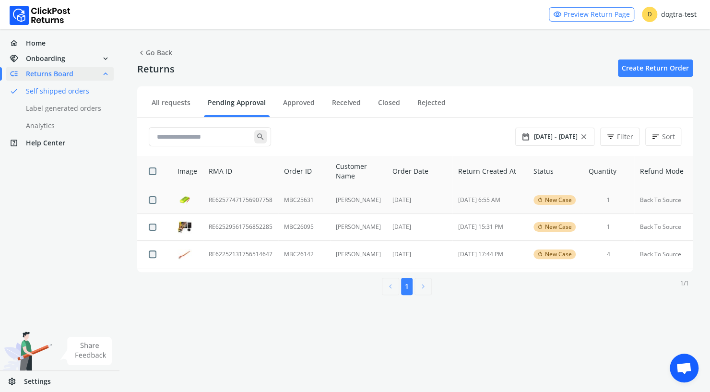
click at [252, 199] on td "RE62577471756907758" at bounding box center [240, 200] width 75 height 27
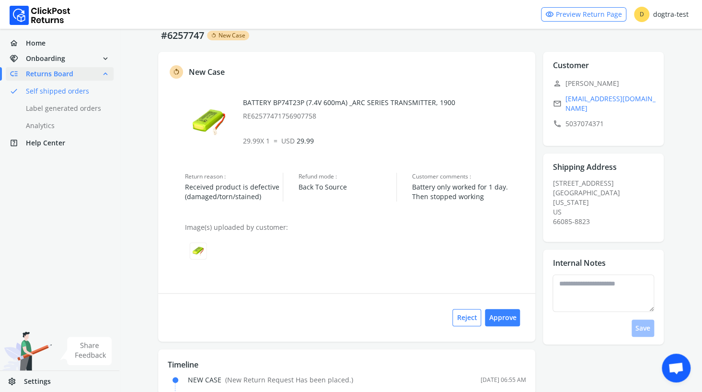
scroll to position [50, 0]
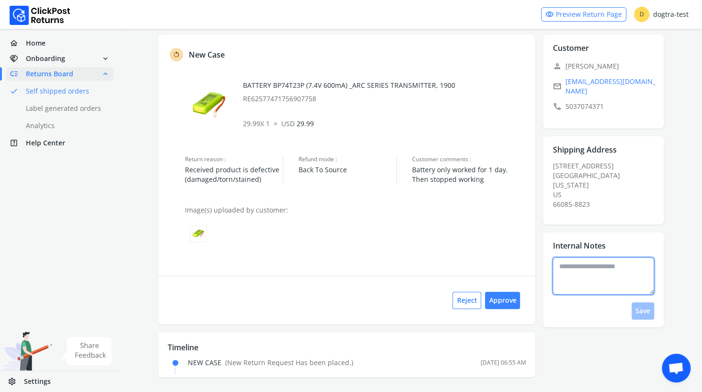
click at [570, 260] on textarea at bounding box center [604, 275] width 102 height 37
type textarea "**********"
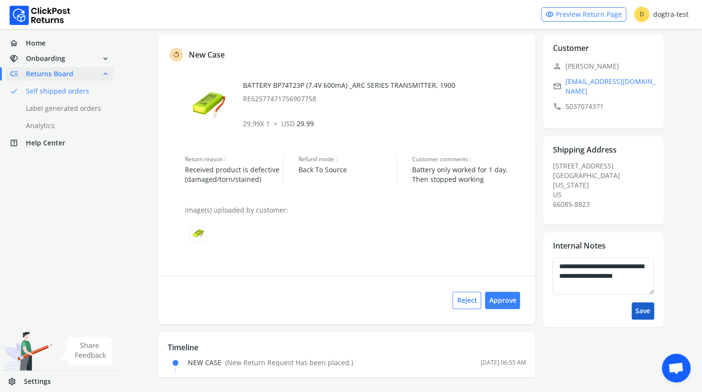
click at [645, 304] on button "Save" at bounding box center [643, 310] width 23 height 17
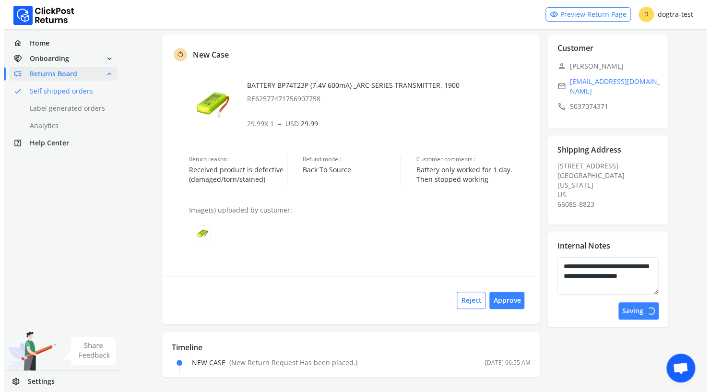
scroll to position [0, 0]
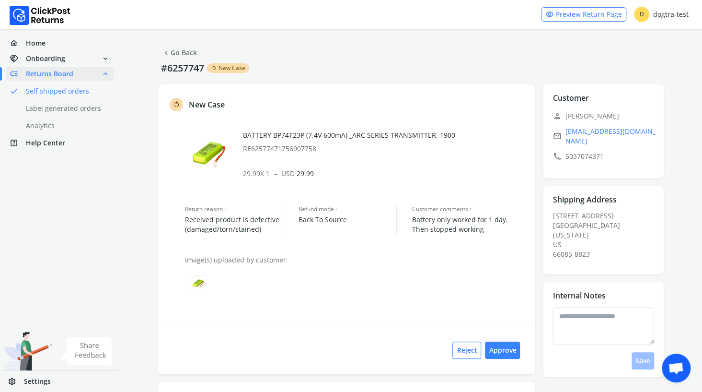
click at [35, 73] on span "Returns Board" at bounding box center [49, 74] width 47 height 10
click at [38, 91] on link "done Self shipped orders" at bounding box center [65, 90] width 119 height 13
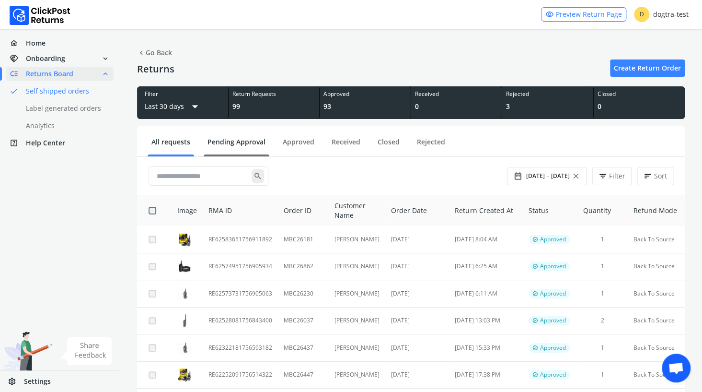
click at [239, 141] on link "Pending Approval" at bounding box center [237, 145] width 66 height 17
